Goal: Submit feedback/report problem: Submit feedback/report problem

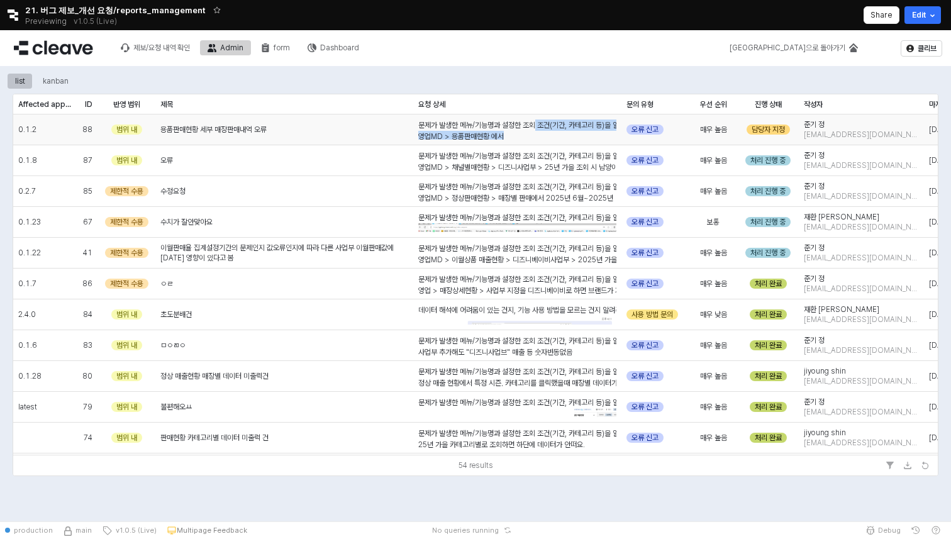
click at [539, 131] on div "문제가 발생한 메뉴/기능명과 설정한 조회 조건(기간, 카테고리 등)을 알려주세요. 영업MD > 용품판매현황 에서 예를 들어 섬유공산품/엘츠 세…" at bounding box center [517, 340] width 198 height 443
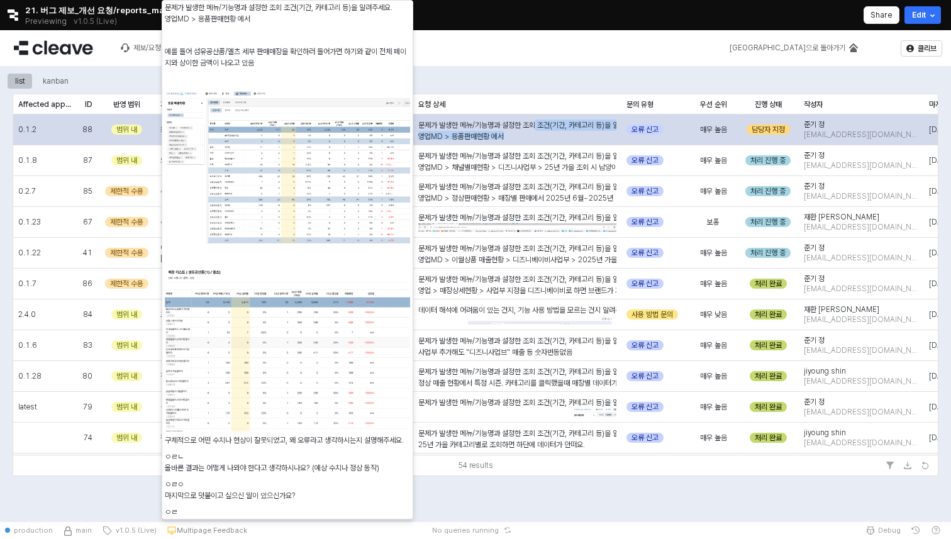
click at [539, 131] on p "영업MD > 용품판매현황 에서" at bounding box center [517, 136] width 198 height 11
click at [479, 126] on div "문제가 발생한 메뉴/기능명과 설정한 조회 조건(기간, 카테고리 등)을 알려주세요. 영업MD > 용품판매현황 에서 예를 들어 섬유공산품/엘츠 세…" at bounding box center [517, 340] width 198 height 443
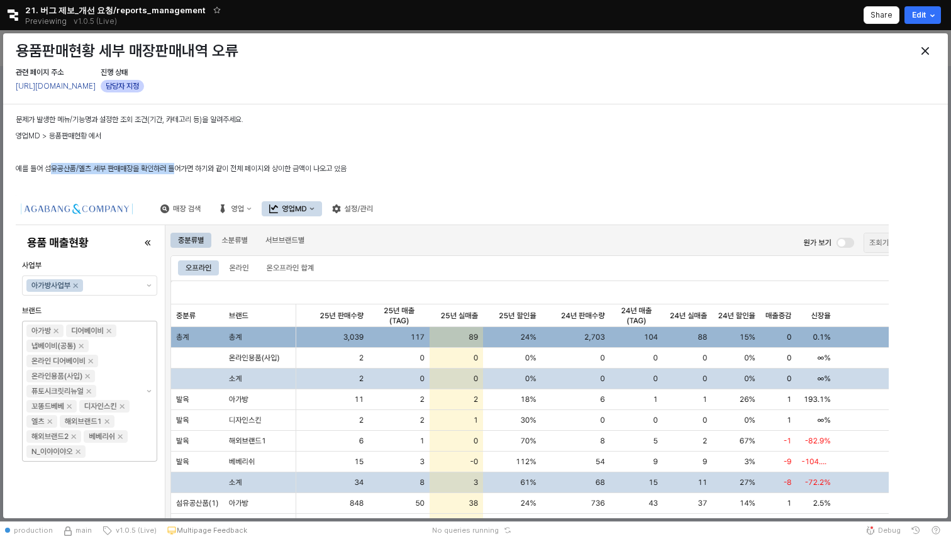
drag, startPoint x: 48, startPoint y: 168, endPoint x: 179, endPoint y: 165, distance: 130.8
click at [179, 165] on span "예를 들어 섬유공산품/엘츠 세부 판매매장을 확인하러 들어가면 하기와 같이 전체 페이지와 상이한 금액이 나오고 있음" at bounding box center [181, 168] width 331 height 9
click at [206, 171] on span "예를 들어 섬유공산품/엘츠 세부 판매매장을 확인하러 들어가면 하기와 같이 전체 페이지와 상이한 금액이 나오고 있음" at bounding box center [181, 168] width 331 height 9
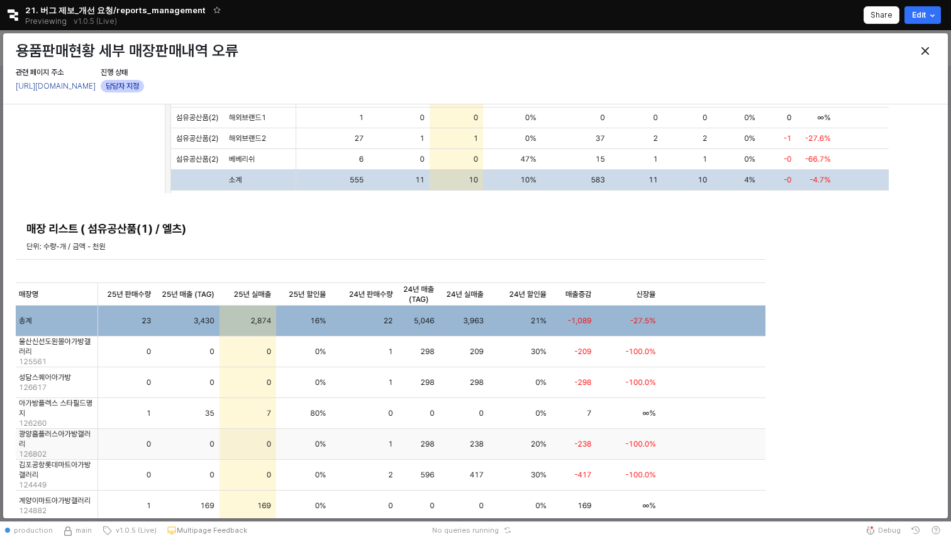
scroll to position [591, 0]
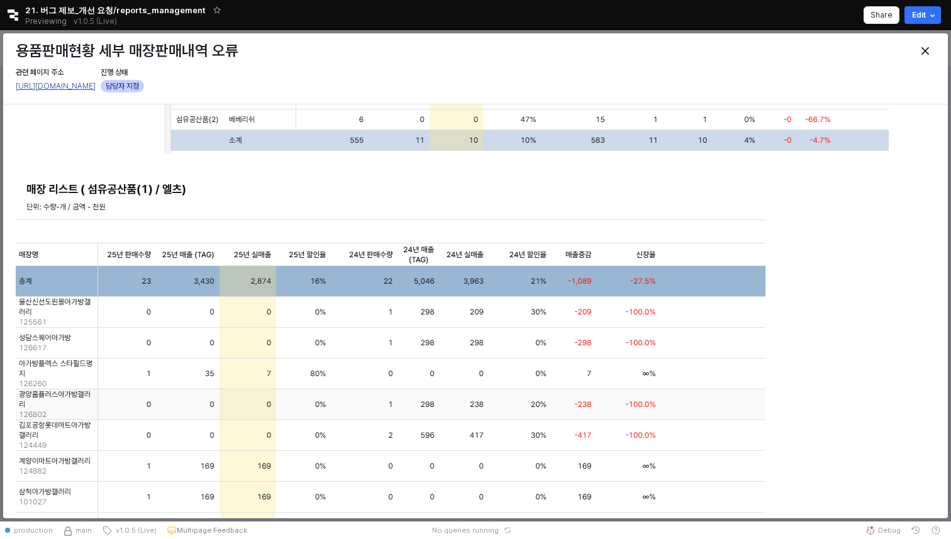
click at [96, 88] on link "https://agabang.cleave.work/app/sales_by_sales_type/SuppliesSales" at bounding box center [56, 86] width 80 height 9
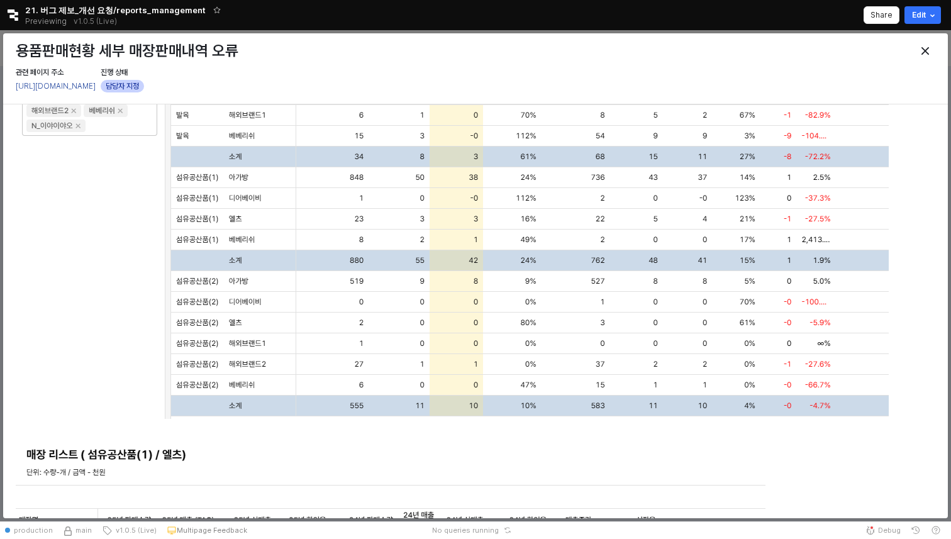
scroll to position [0, 0]
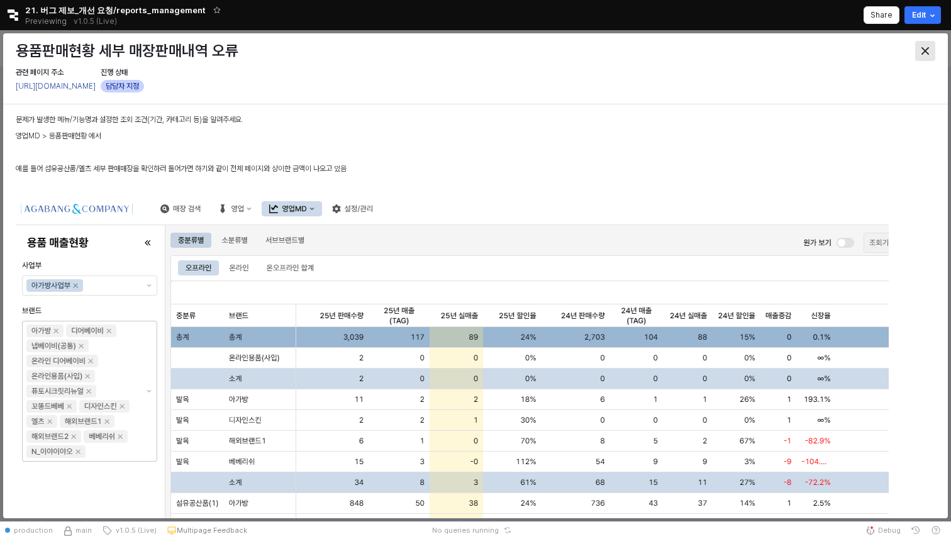
click at [923, 47] on icon "Close" at bounding box center [925, 51] width 8 height 8
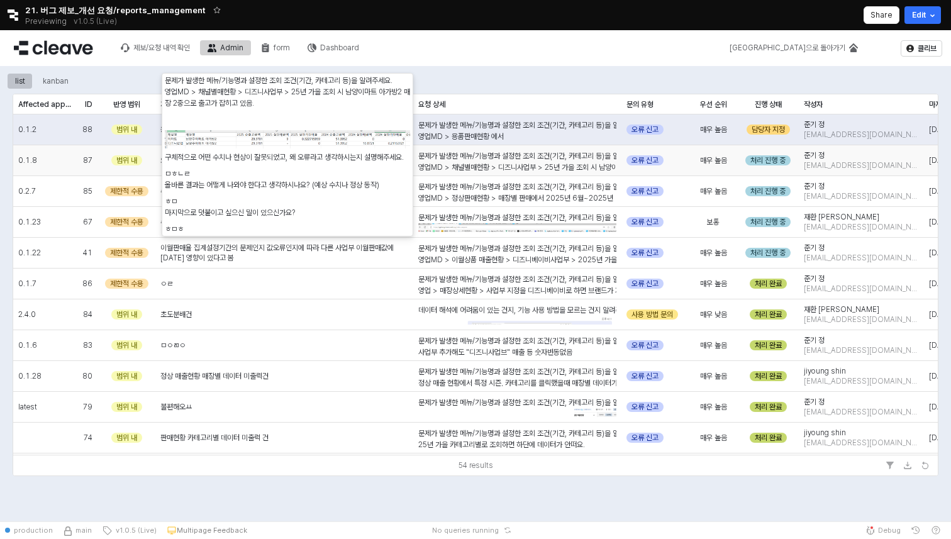
click at [569, 165] on span "영업MD > 채널별매현황 > 디즈니사업부 > 25년 가을 조회 시 남양이마트 아가방2 매장 2중으로 출고가 잡히고 있음." at bounding box center [585, 167] width 335 height 9
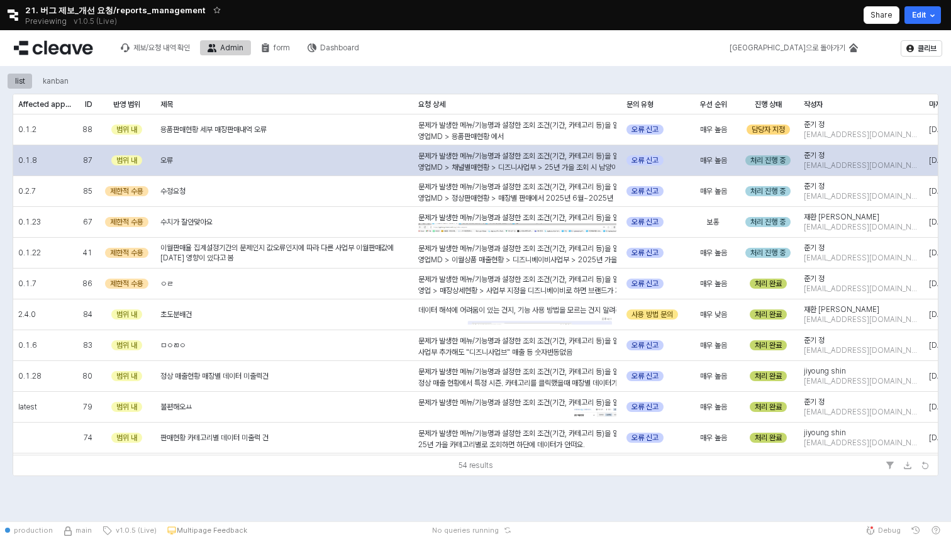
click at [766, 162] on div "처리 진행 중" at bounding box center [767, 160] width 45 height 10
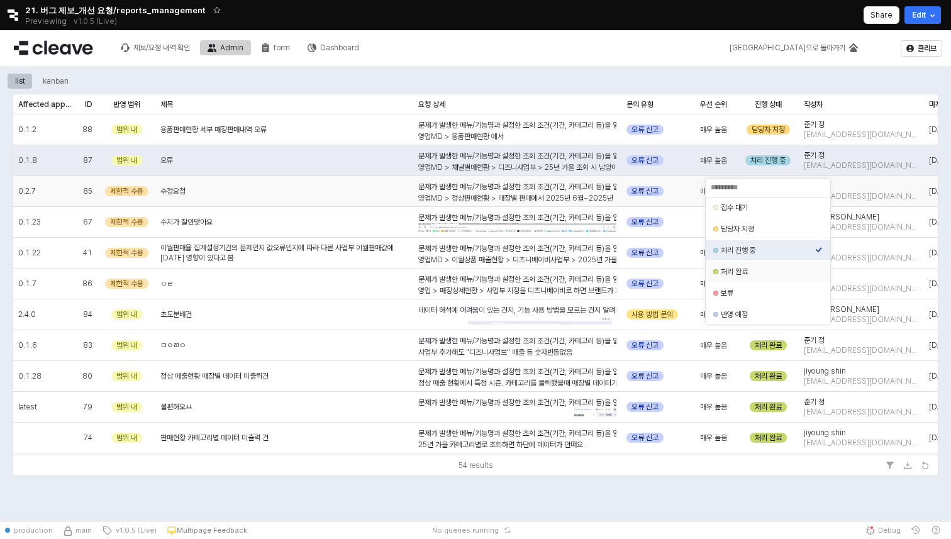
click at [537, 182] on div "문제가 발생한 메뉴/기능명과 설정한 조회 조건(기간, 카테고리 등)을 알려주세요. 영업MD > 정상판매현황 > 매장별 판매에서 2025년 6월…" at bounding box center [517, 410] width 198 height 458
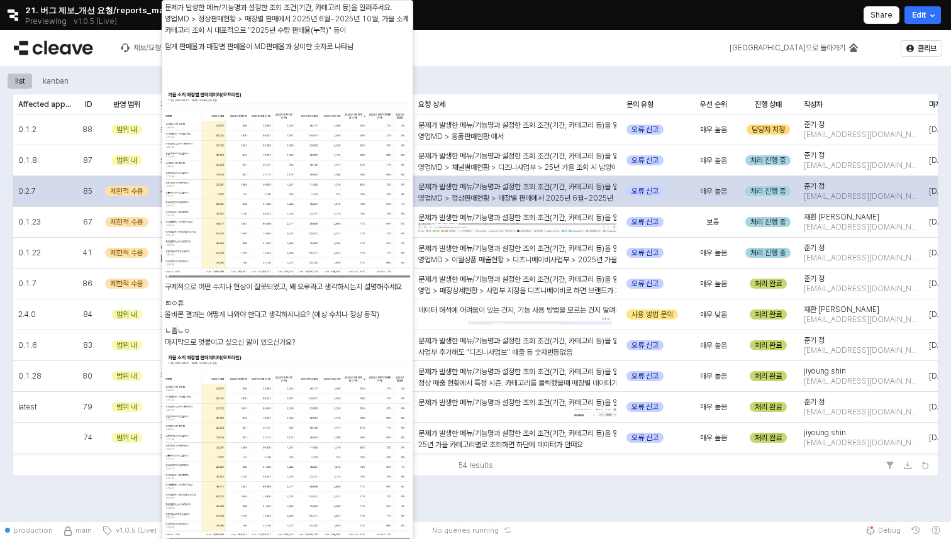
click at [505, 194] on span "영업MD > 정상판매현황 > 매장별 판매에서 2025년 6월~2025년 10월, 가을 소계 카테고리 조회 시 대표적으로 "2025년 수량 판매…" at bounding box center [631, 198] width 427 height 9
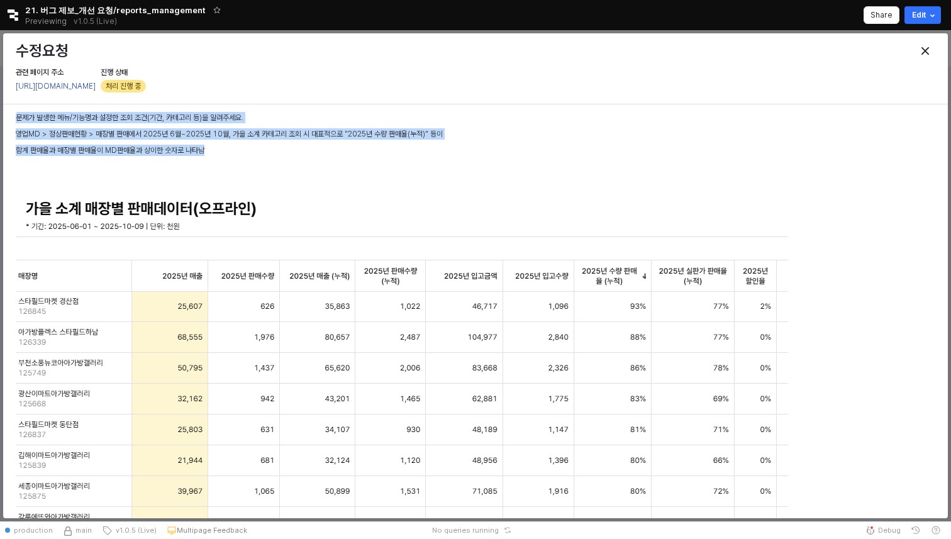
drag, startPoint x: 217, startPoint y: 147, endPoint x: 3, endPoint y: 106, distance: 217.7
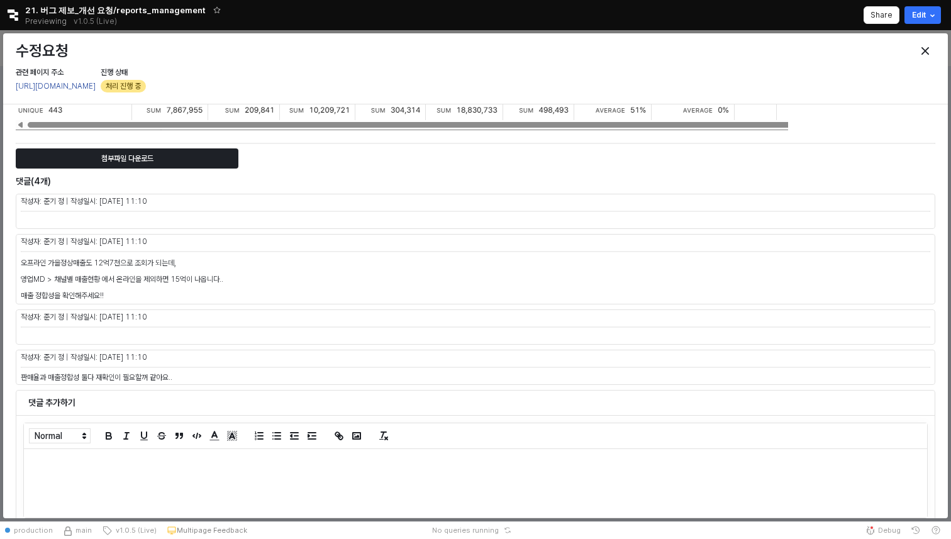
scroll to position [1329, 0]
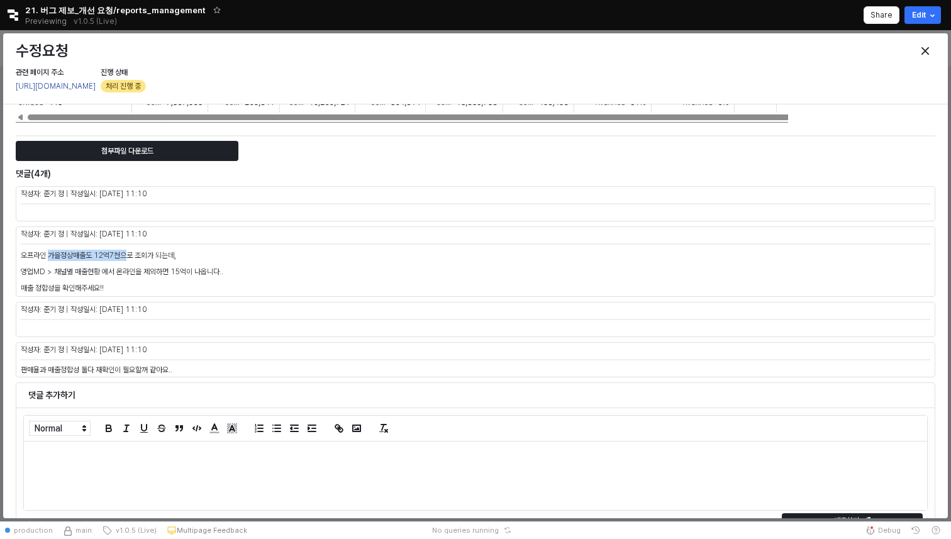
drag, startPoint x: 48, startPoint y: 252, endPoint x: 128, endPoint y: 257, distance: 80.1
click at [128, 257] on p "오프라인 가을정상매출도 12억7천으로 조회가 되는데," at bounding box center [475, 255] width 909 height 11
click at [152, 293] on p "매출 정합성을 확인해주세요!!" at bounding box center [475, 287] width 909 height 11
drag, startPoint x: 175, startPoint y: 269, endPoint x: 251, endPoint y: 265, distance: 76.2
click at [251, 265] on div "오프라인 가을정상매출도 12억7천으로 조회가 되는데, 영업MD > 채널별 매출현황 에서 온라인을 제외하면 15억이 나옵니다.. 매출 정합성을 …" at bounding box center [475, 272] width 909 height 44
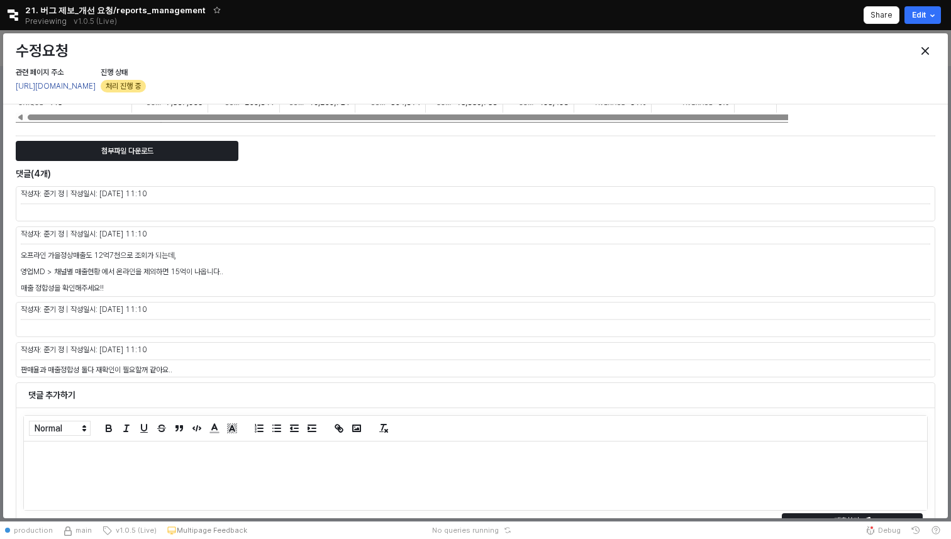
click at [251, 278] on div "오프라인 가을정상매출도 12억7천으로 조회가 되는데, 영업MD > 채널별 매출현황 에서 온라인을 제외하면 15억이 나옵니다.. 매출 정합성을 …" at bounding box center [475, 272] width 909 height 44
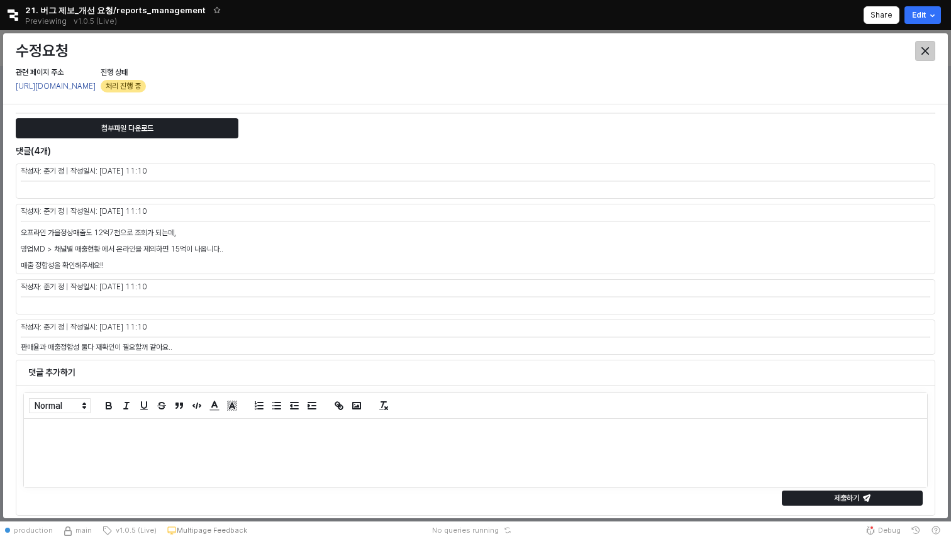
click at [923, 46] on div "Close" at bounding box center [925, 51] width 19 height 19
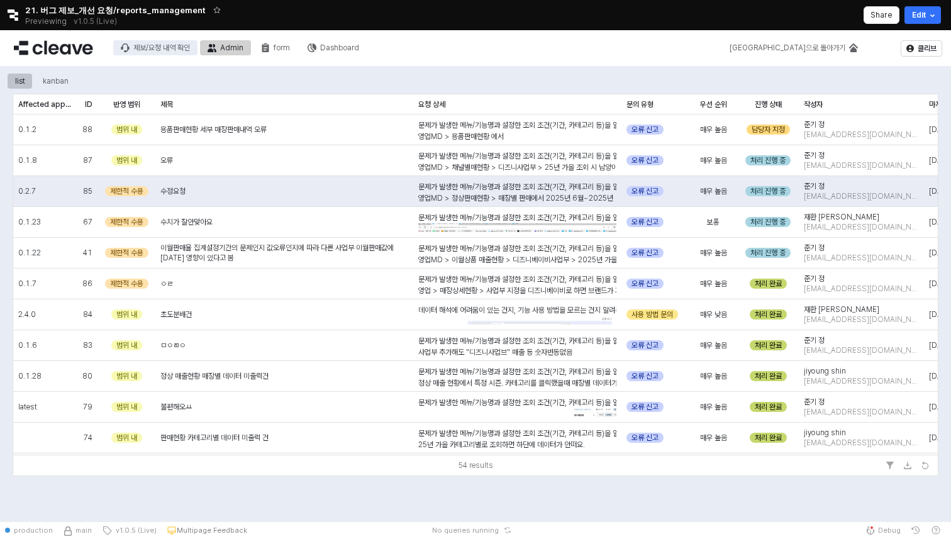
click at [166, 43] on div "제보/요청 내역 확인" at bounding box center [161, 47] width 57 height 9
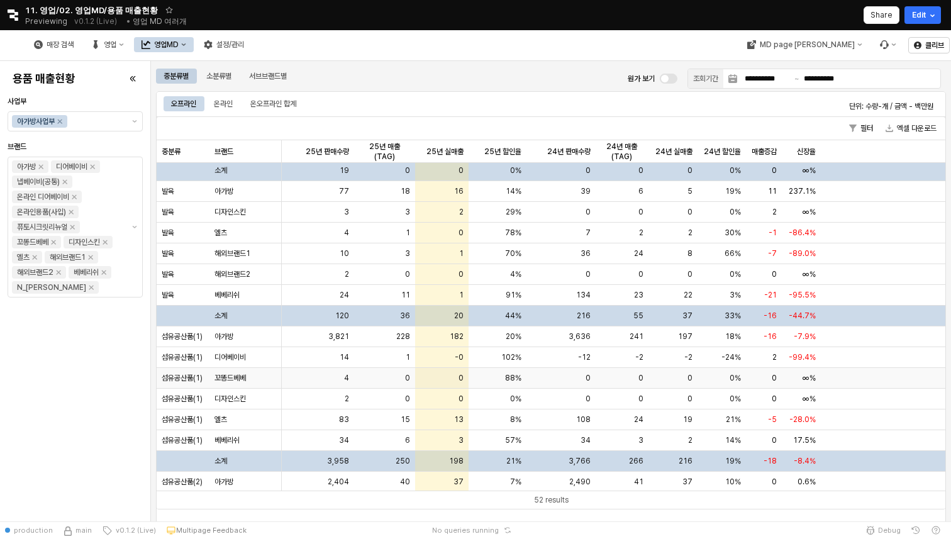
scroll to position [45, 0]
click at [267, 423] on div "엘츠" at bounding box center [245, 418] width 72 height 21
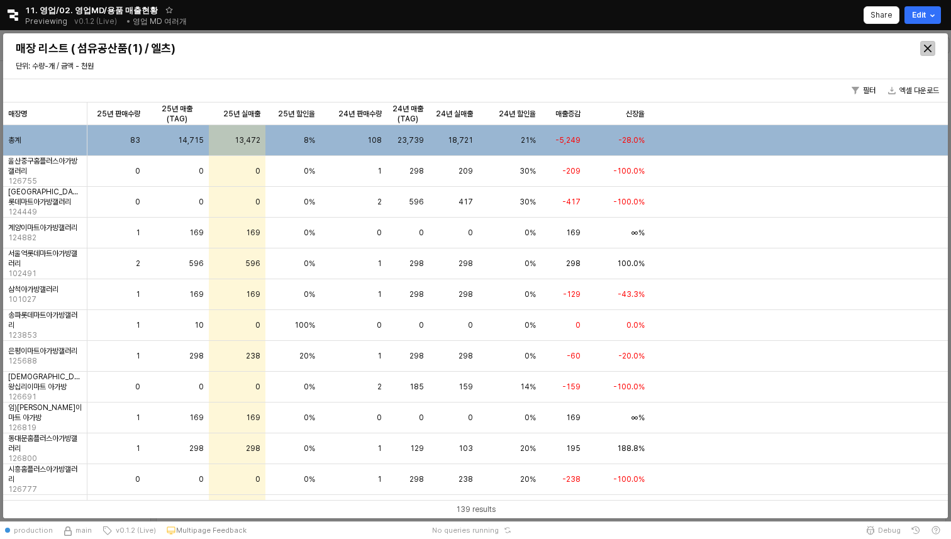
click at [922, 48] on div "Close" at bounding box center [928, 49] width 14 height 14
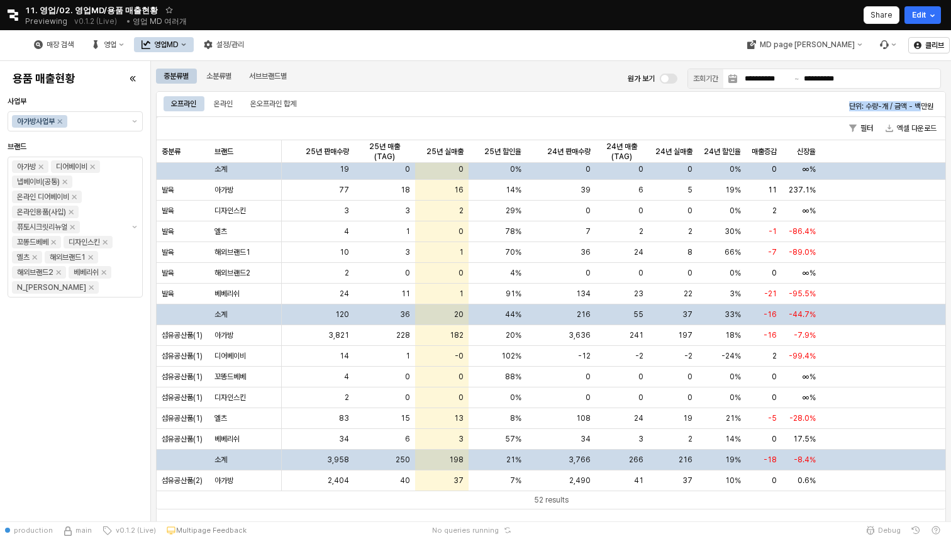
drag, startPoint x: 918, startPoint y: 106, endPoint x: 939, endPoint y: 106, distance: 20.8
click at [939, 106] on div "오프라인 온라인 온오프라인 합계 단위: 수량-개 / 금액 - 백만원" at bounding box center [551, 103] width 790 height 25
click at [912, 115] on div "오프라인 온라인 온오프라인 합계 단위: 수량-개 / 금액 - 백만원" at bounding box center [551, 103] width 790 height 25
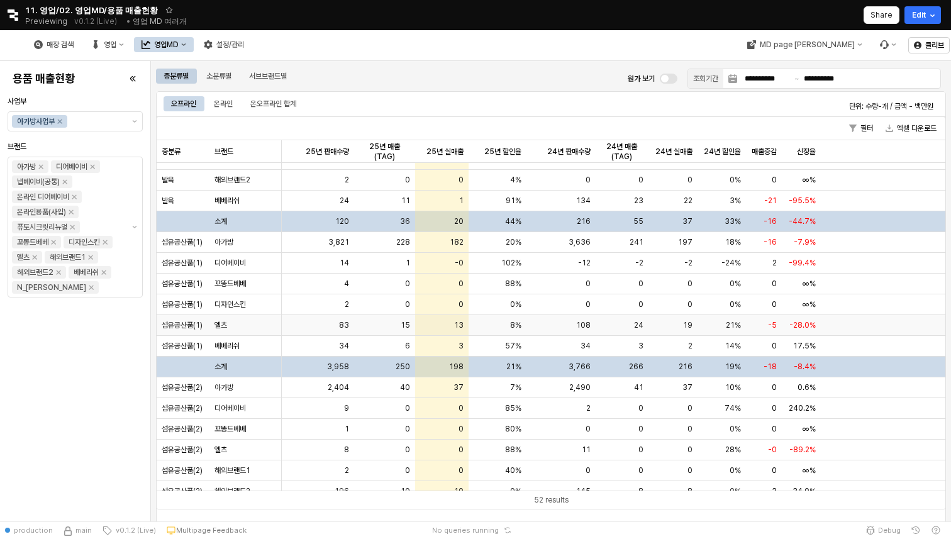
scroll to position [140, 0]
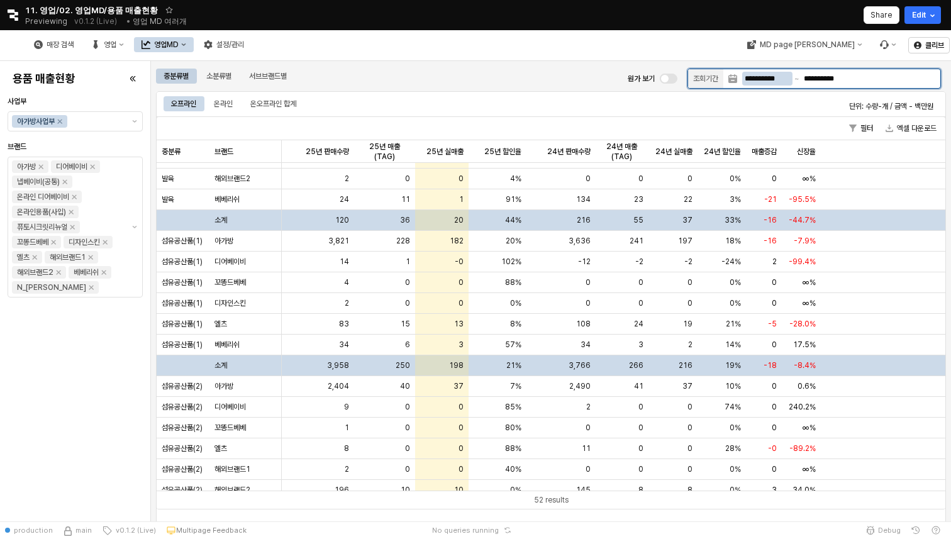
click at [773, 75] on input "**********" at bounding box center [767, 79] width 50 height 14
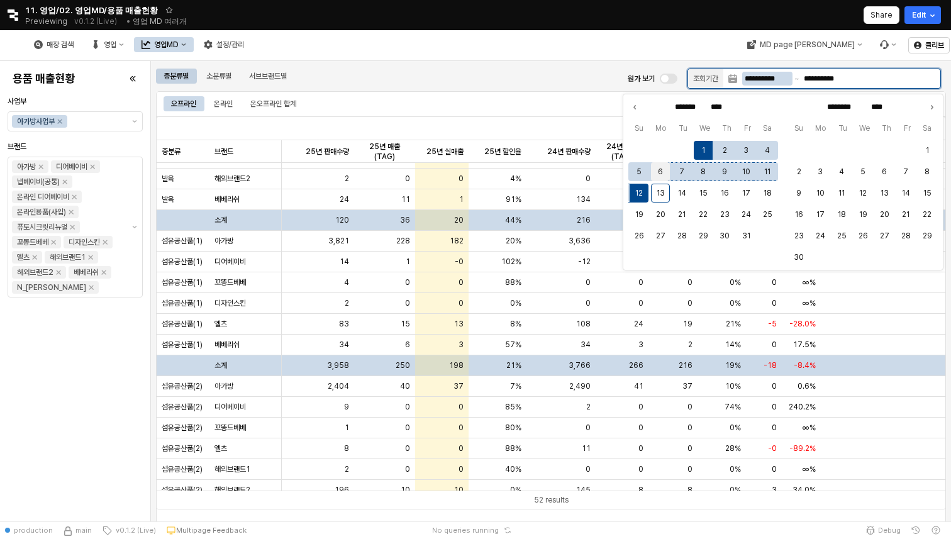
click at [658, 169] on button "6" at bounding box center [660, 171] width 19 height 19
type input "**********"
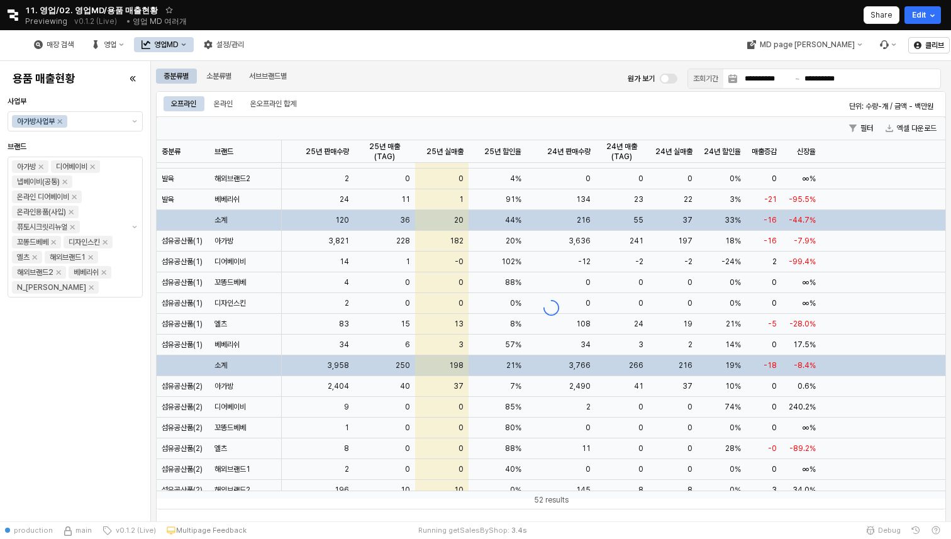
click at [541, 99] on div "오프라인 온라인 온오프라인 합계" at bounding box center [387, 103] width 447 height 15
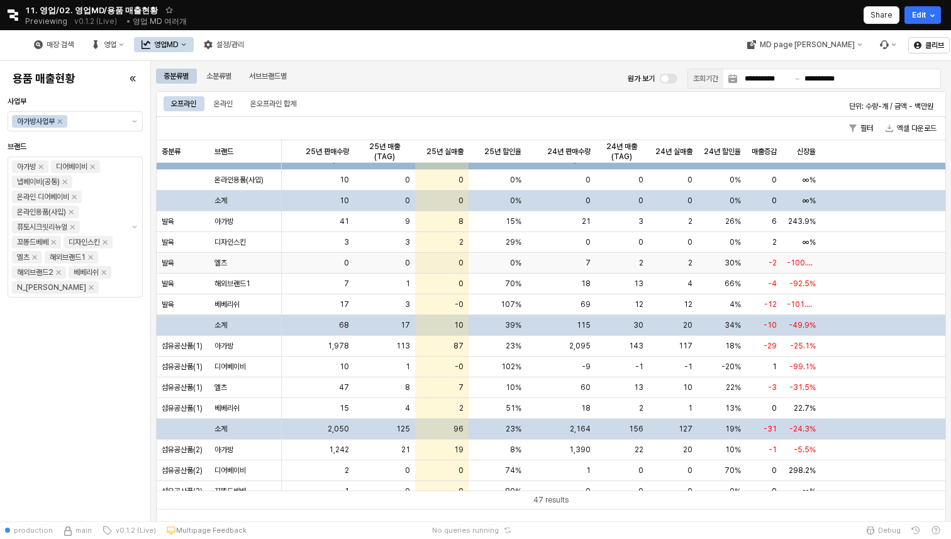
scroll to position [0, 0]
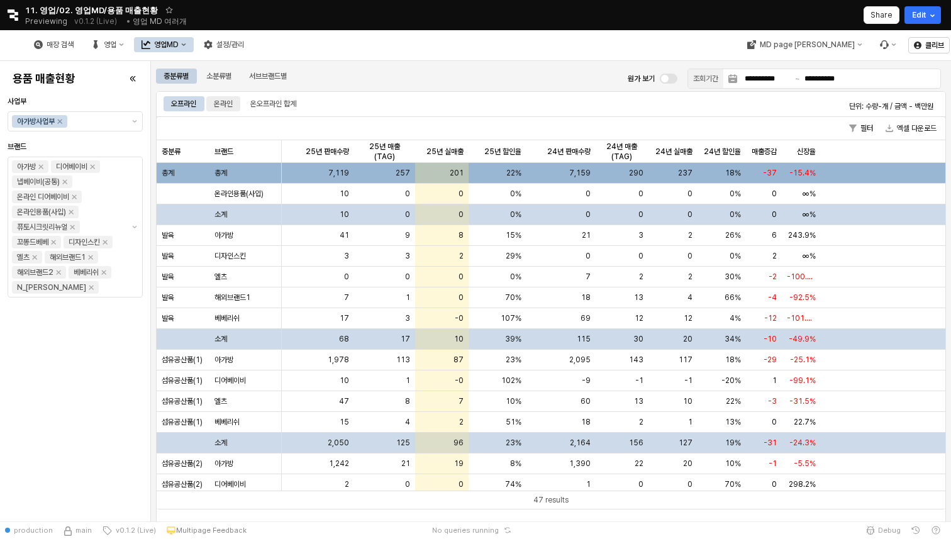
click at [219, 103] on div "온라인" at bounding box center [223, 103] width 19 height 15
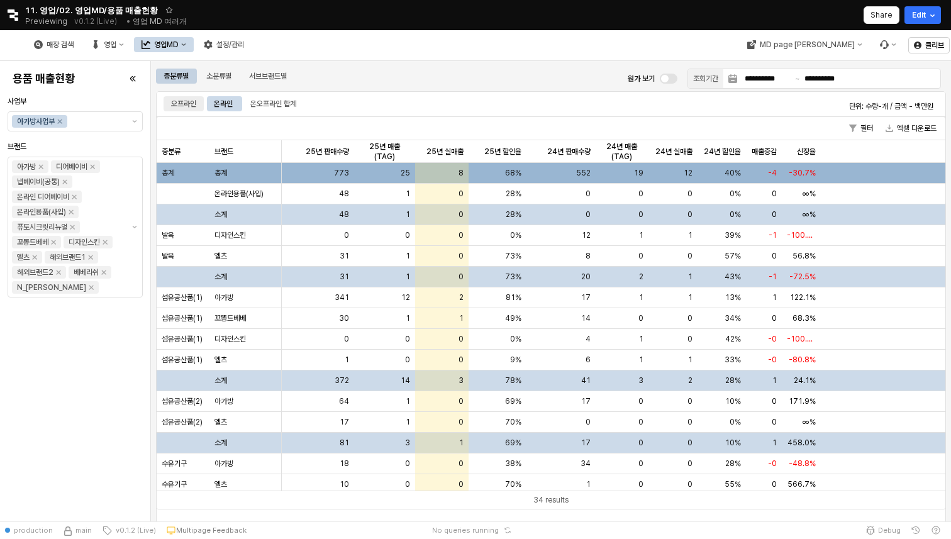
click at [196, 110] on div "오프라인" at bounding box center [183, 103] width 25 height 15
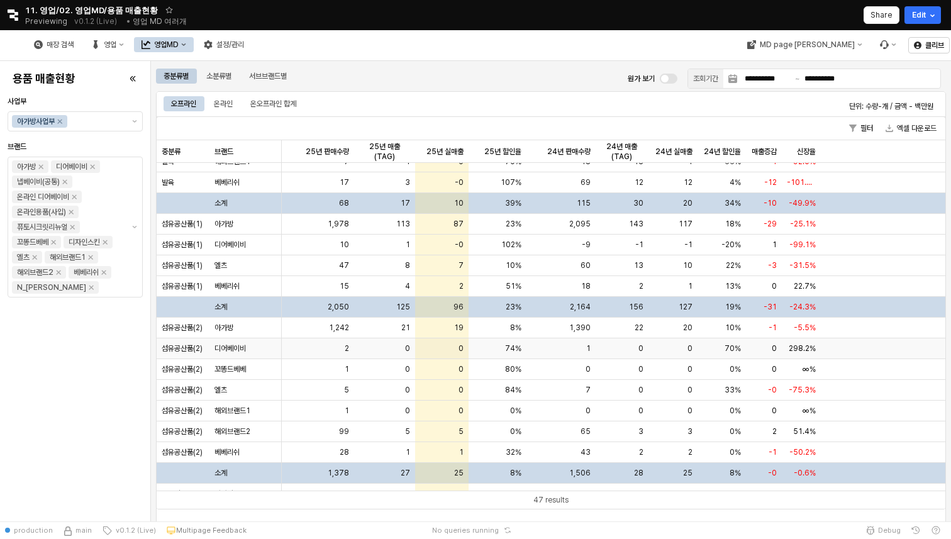
scroll to position [118, 0]
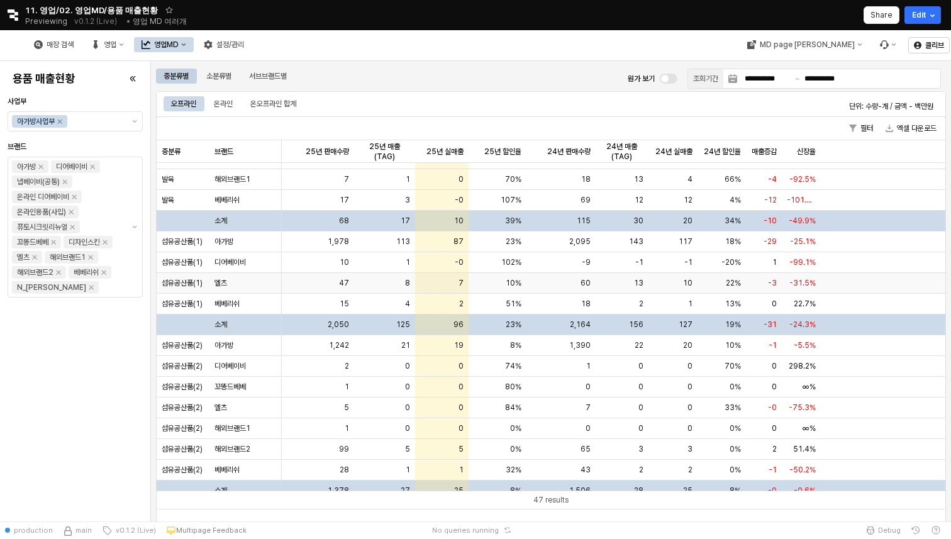
click at [470, 280] on div "10%" at bounding box center [498, 283] width 58 height 21
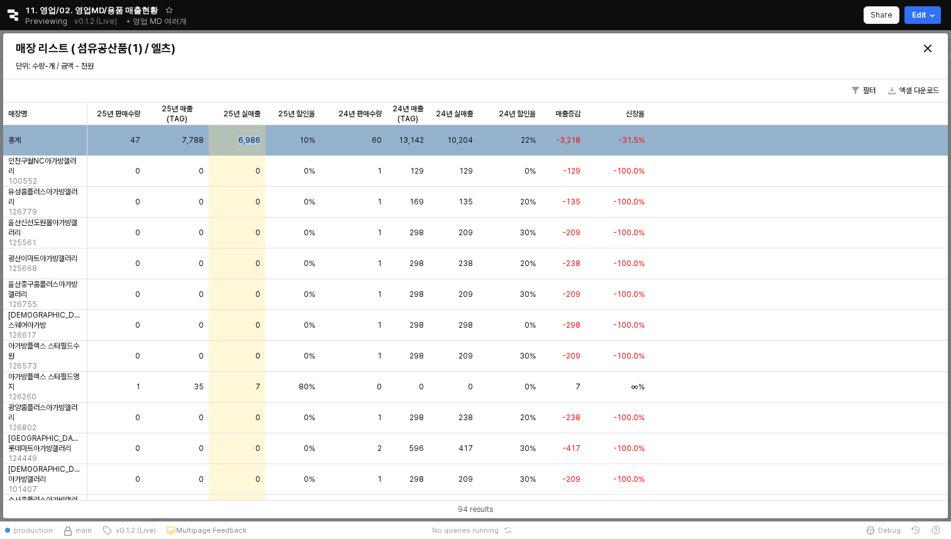
drag, startPoint x: 238, startPoint y: 138, endPoint x: 261, endPoint y: 138, distance: 23.3
click at [261, 138] on div "6,986" at bounding box center [237, 140] width 57 height 31
click at [929, 45] on icon "Close" at bounding box center [928, 49] width 8 height 8
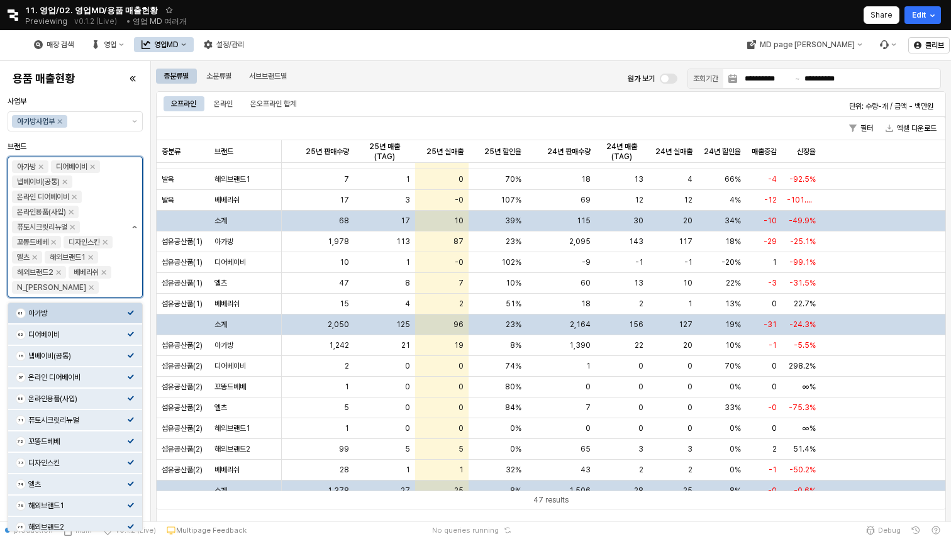
click at [135, 231] on button "제안 사항 표시" at bounding box center [134, 227] width 15 height 140
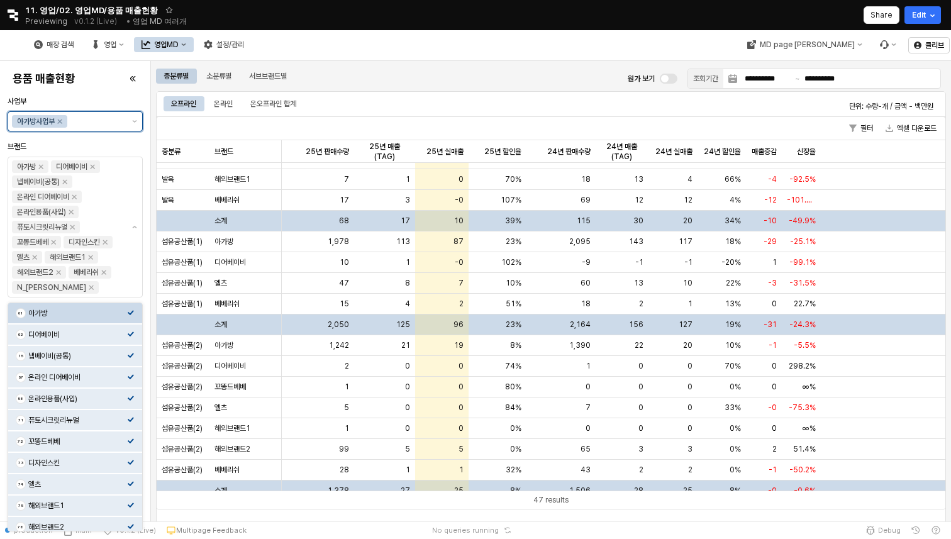
click at [133, 111] on div "아가방사업부" at bounding box center [75, 121] width 135 height 20
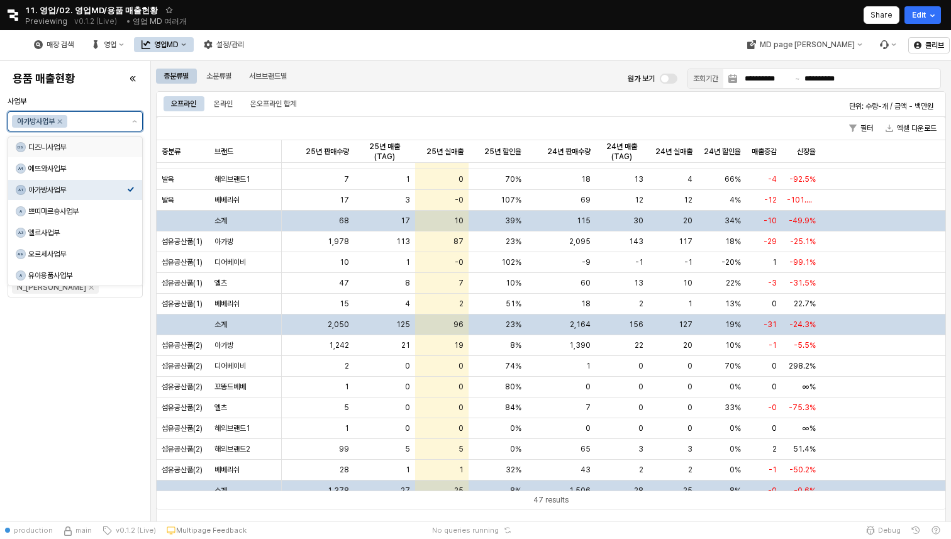
click at [101, 149] on div "디즈니사업부" at bounding box center [77, 147] width 99 height 10
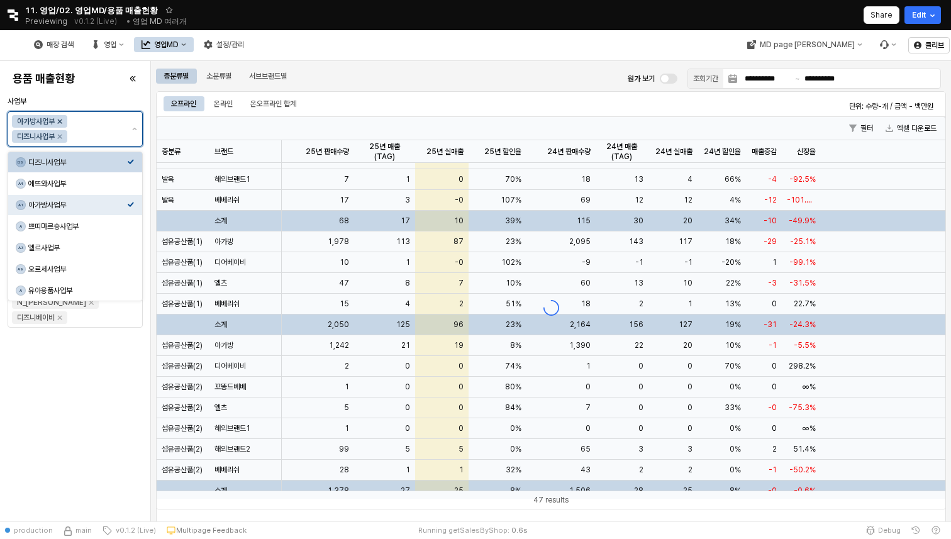
click at [60, 117] on icon "Remove 아가방사업부" at bounding box center [60, 121] width 10 height 10
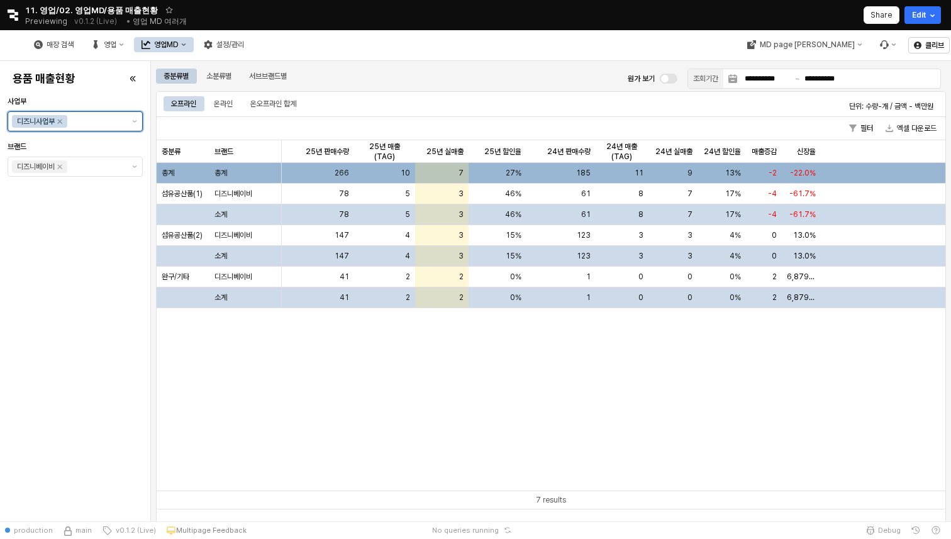
scroll to position [0, 0]
click at [101, 121] on input "사업부" at bounding box center [96, 121] width 53 height 13
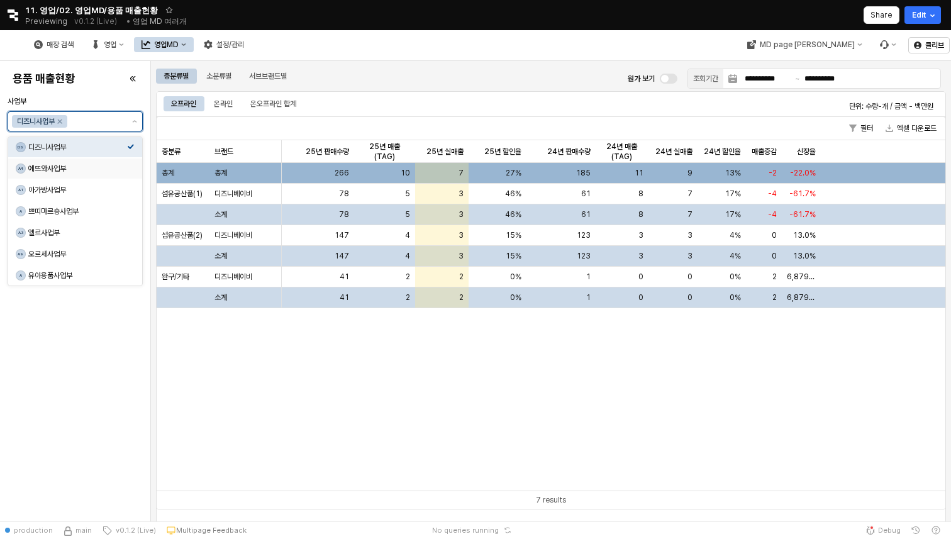
click at [94, 176] on div "A4 에뜨와사업부" at bounding box center [75, 168] width 134 height 20
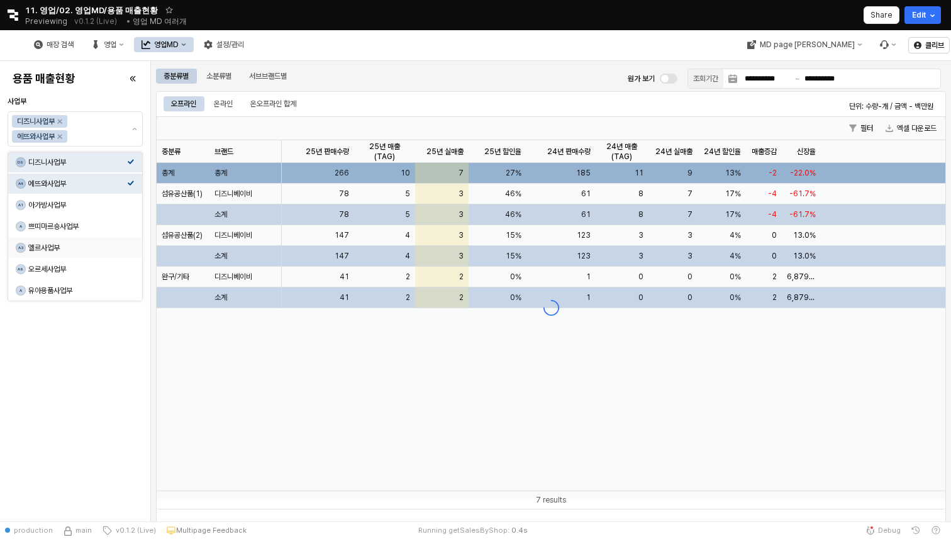
click at [106, 317] on div "용품 매출현황 사업부 디즈니사업부 에뜨와사업부 브랜드 에뜨와 온라인용품(사입) 퓨토시크릿리뉴얼 디자인스킨 엘츠 해외브랜드1 해외브랜드2 베베리…" at bounding box center [75, 291] width 135 height 450
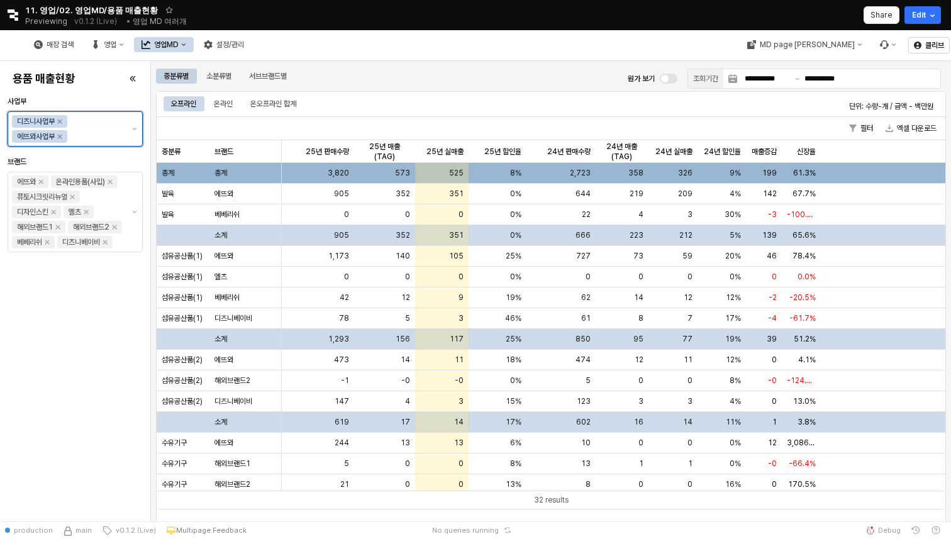
click at [125, 130] on div "디즈니사업부 에뜨와사업부" at bounding box center [67, 129] width 119 height 34
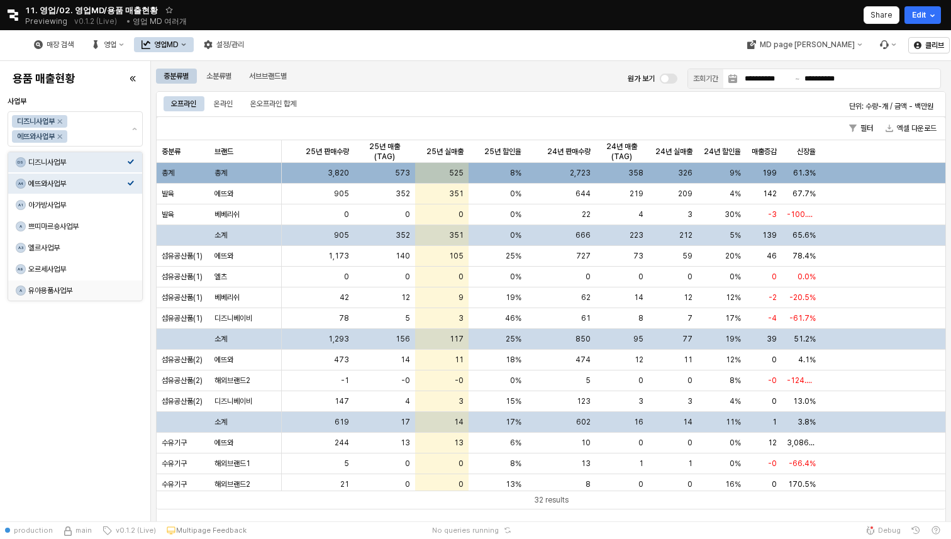
click at [77, 414] on div "용품 매출현황 사업부 디즈니사업부 에뜨와사업부 브랜드 에뜨와 온라인용품(사입) 퓨토시크릿리뉴얼 디자인스킨 엘츠 해외브랜드1 해외브랜드2 베베리…" at bounding box center [75, 291] width 135 height 450
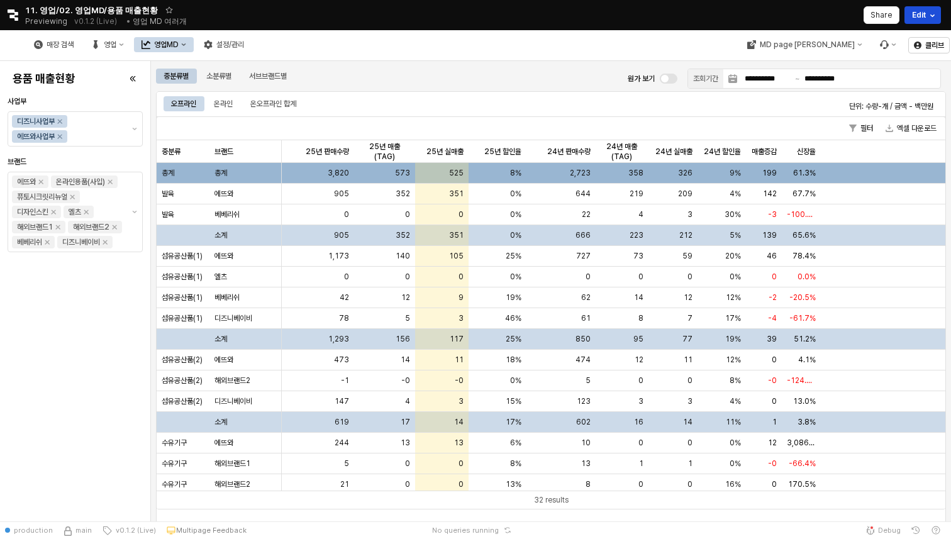
click at [914, 20] on button "Edit" at bounding box center [922, 15] width 36 height 18
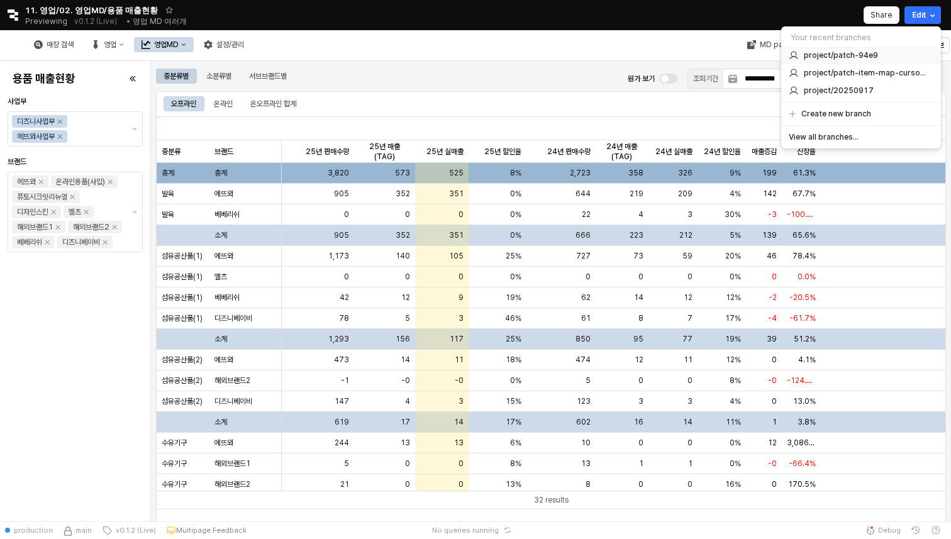
click at [892, 61] on div "project/patch-94e9" at bounding box center [861, 56] width 160 height 18
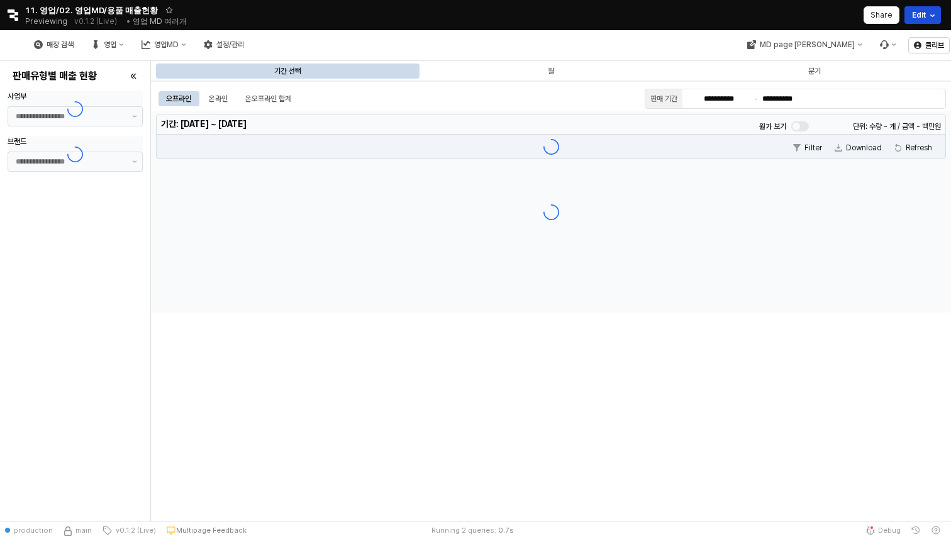
click at [925, 18] on button "Edit" at bounding box center [922, 15] width 36 height 18
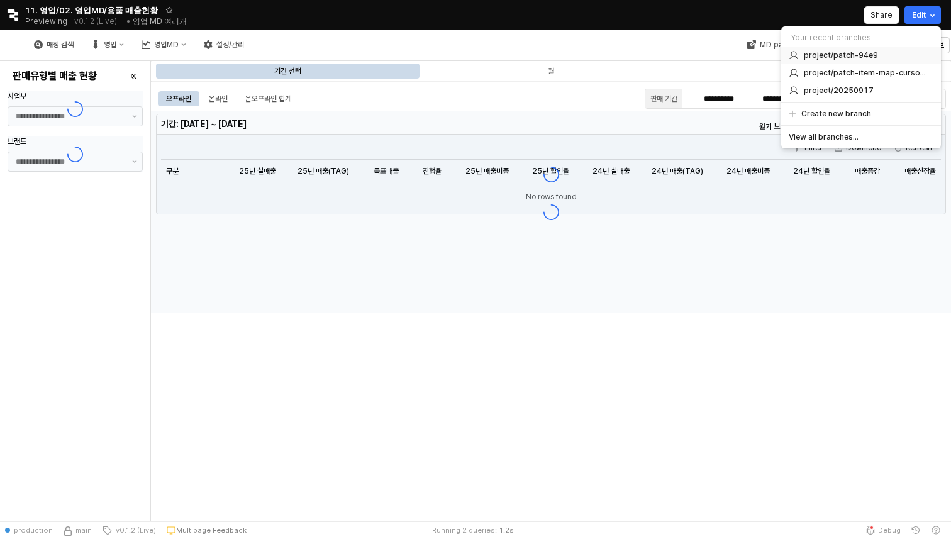
click at [887, 61] on div "project/patch-94e9" at bounding box center [861, 56] width 160 height 18
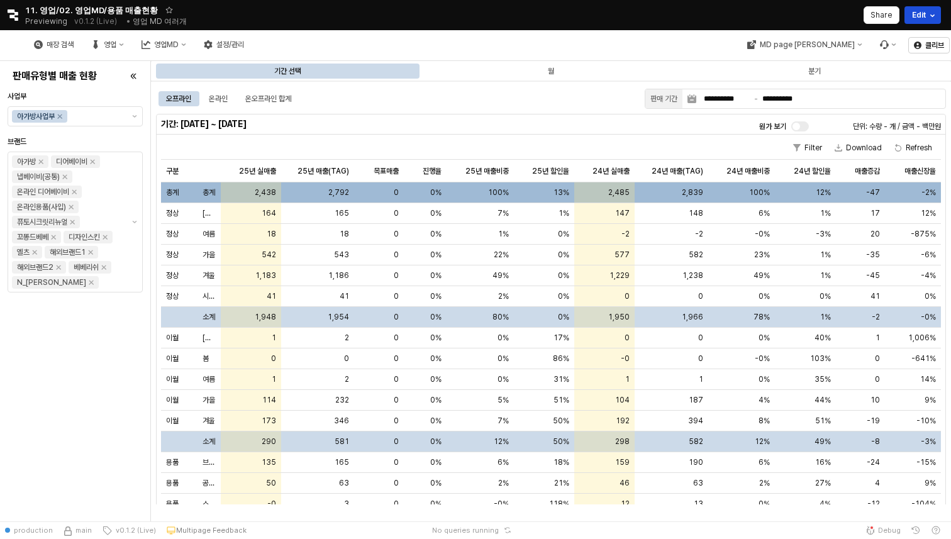
click at [923, 9] on button "Edit" at bounding box center [922, 15] width 36 height 18
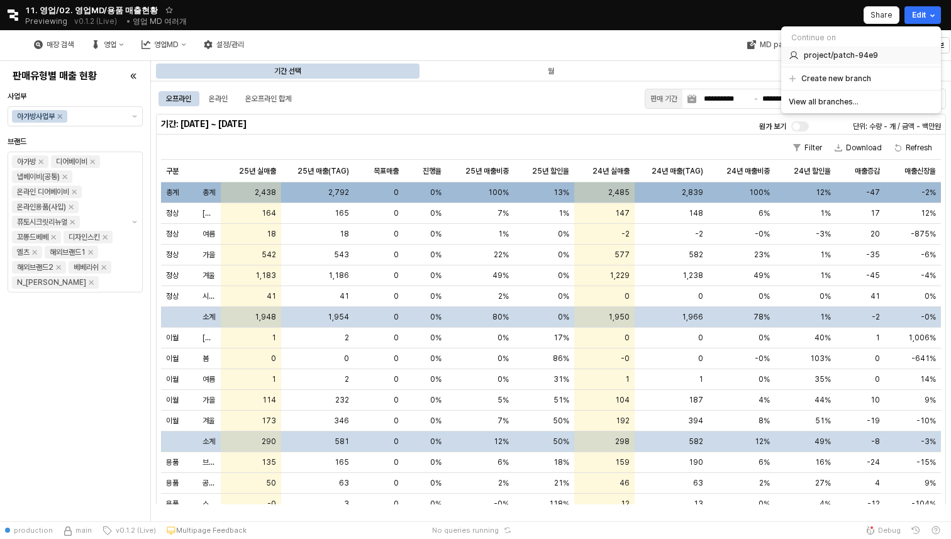
click at [897, 52] on div "project/patch-94e9" at bounding box center [859, 55] width 140 height 10
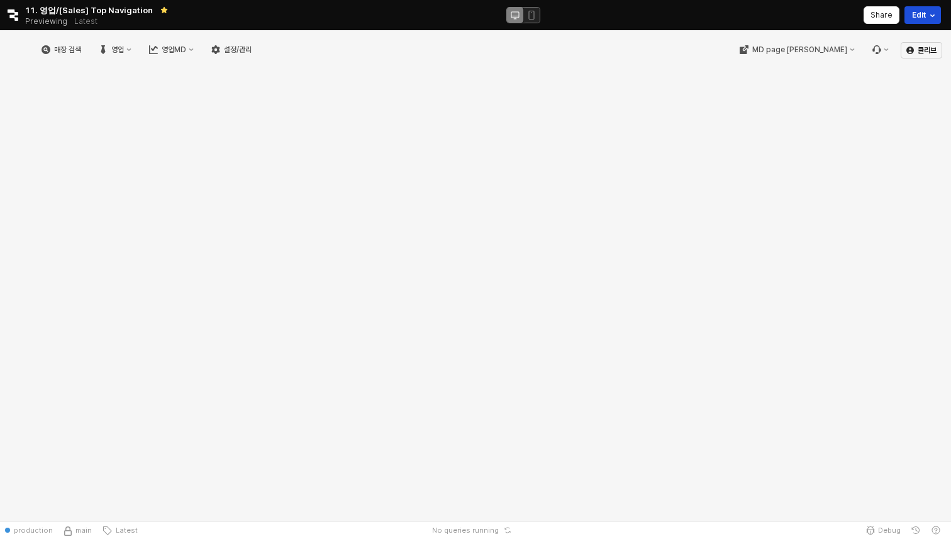
click at [911, 13] on button "Edit" at bounding box center [922, 15] width 36 height 18
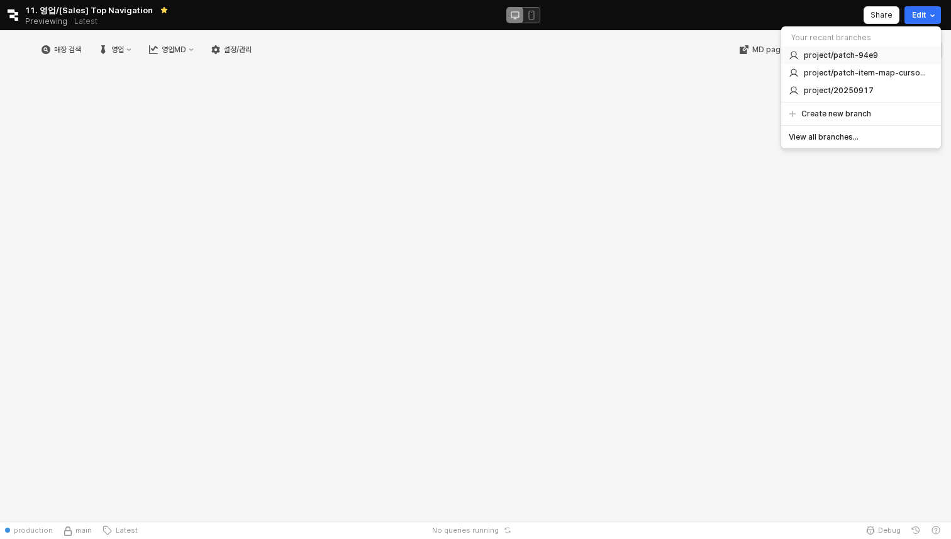
click at [874, 60] on div "project/patch-94e9" at bounding box center [861, 56] width 160 height 18
